Goal: Learn about a topic

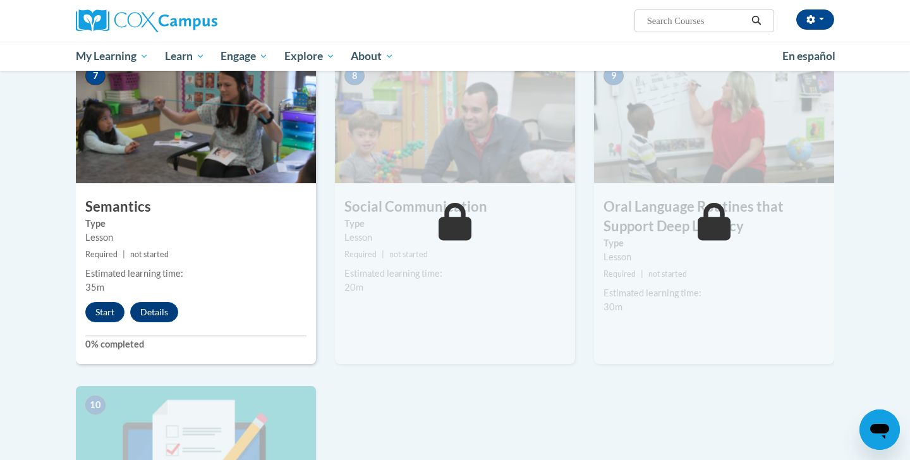
scroll to position [941, 0]
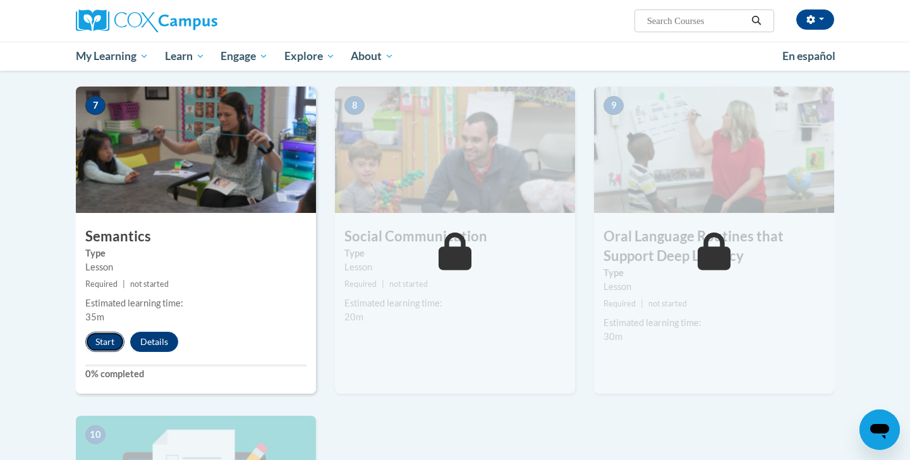
click at [107, 338] on button "Start" at bounding box center [104, 342] width 39 height 20
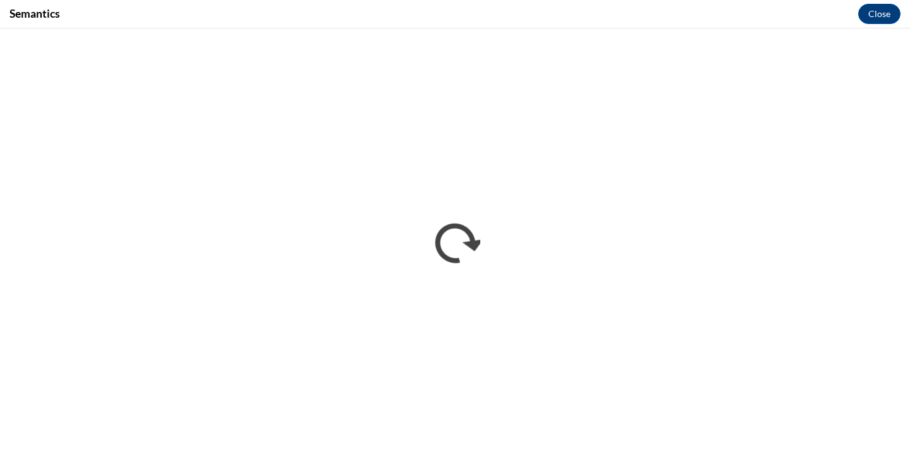
scroll to position [0, 0]
